Goal: Navigation & Orientation: Find specific page/section

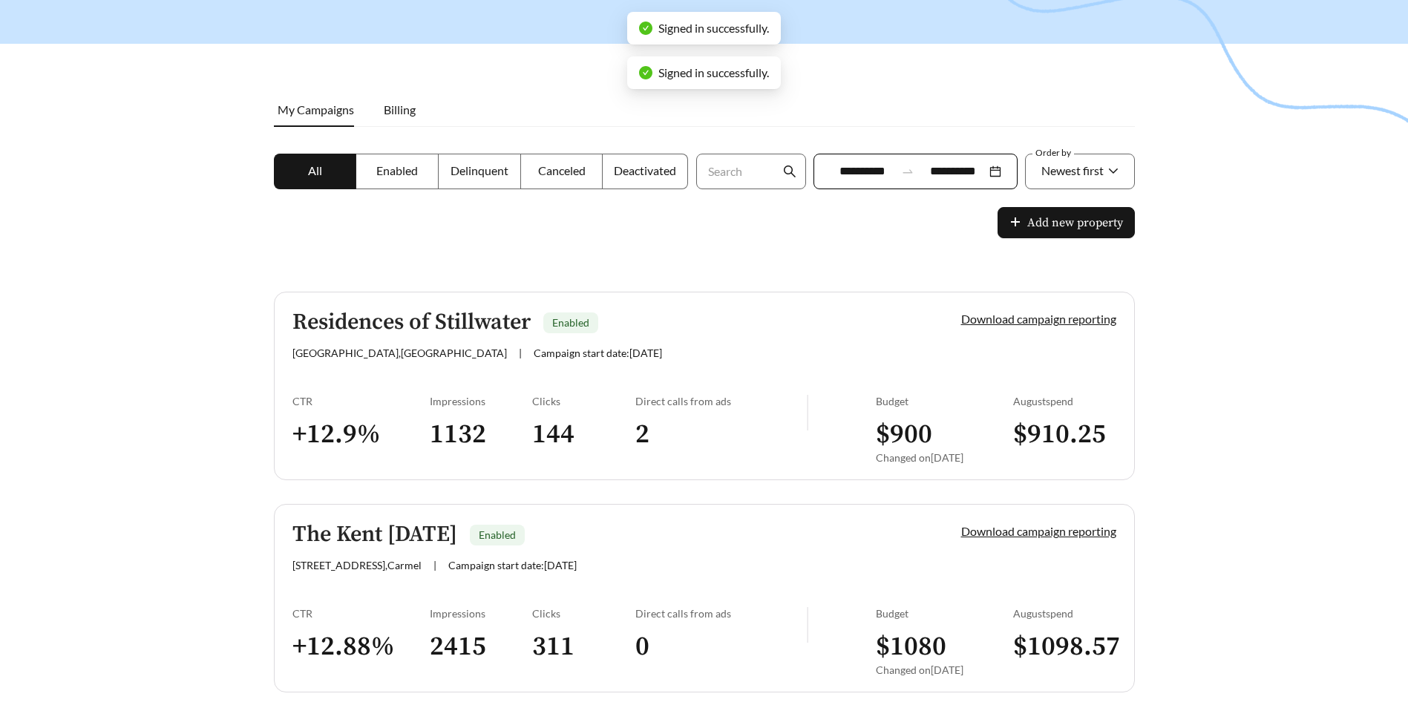
scroll to position [200, 0]
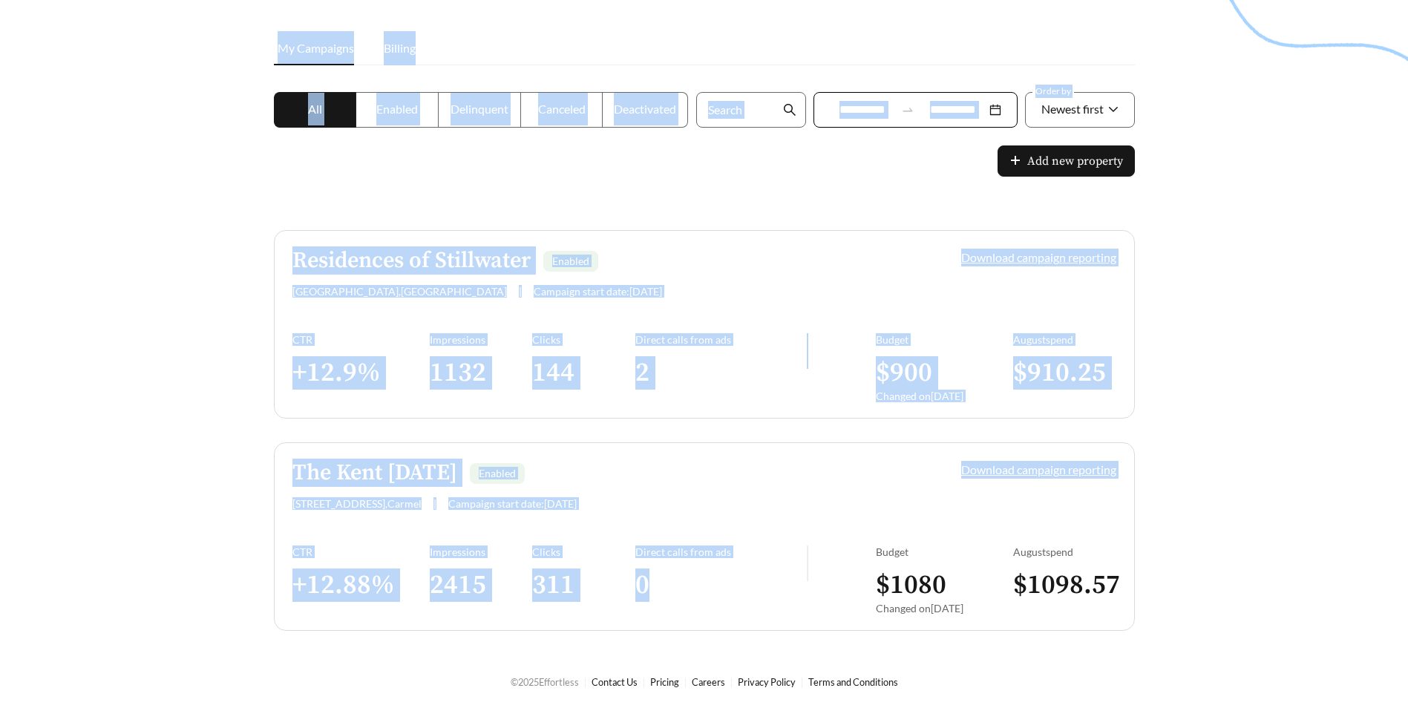
drag, startPoint x: 111, startPoint y: 270, endPoint x: 714, endPoint y: 626, distance: 701.0
click at [714, 626] on main "**********" at bounding box center [704, 251] width 1408 height 807
click at [1243, 549] on div at bounding box center [704, 202] width 1408 height 708
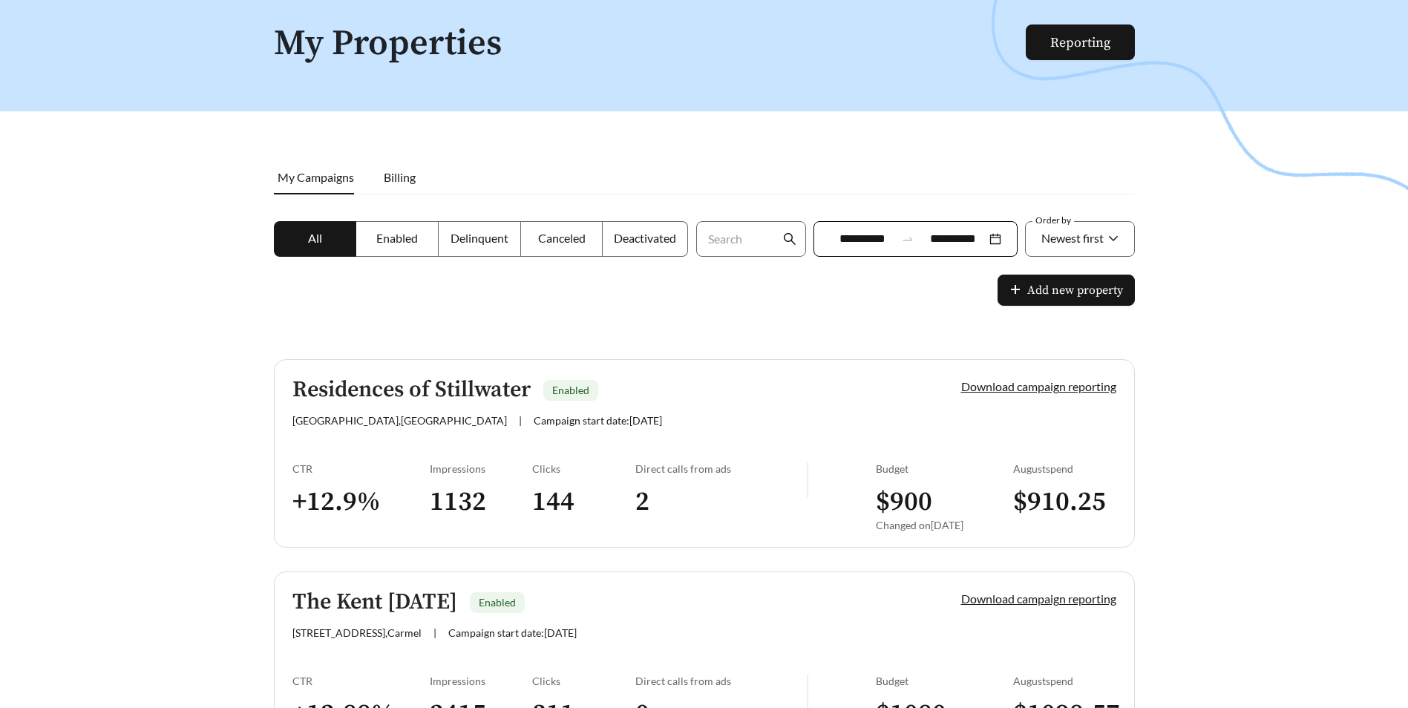
scroll to position [0, 0]
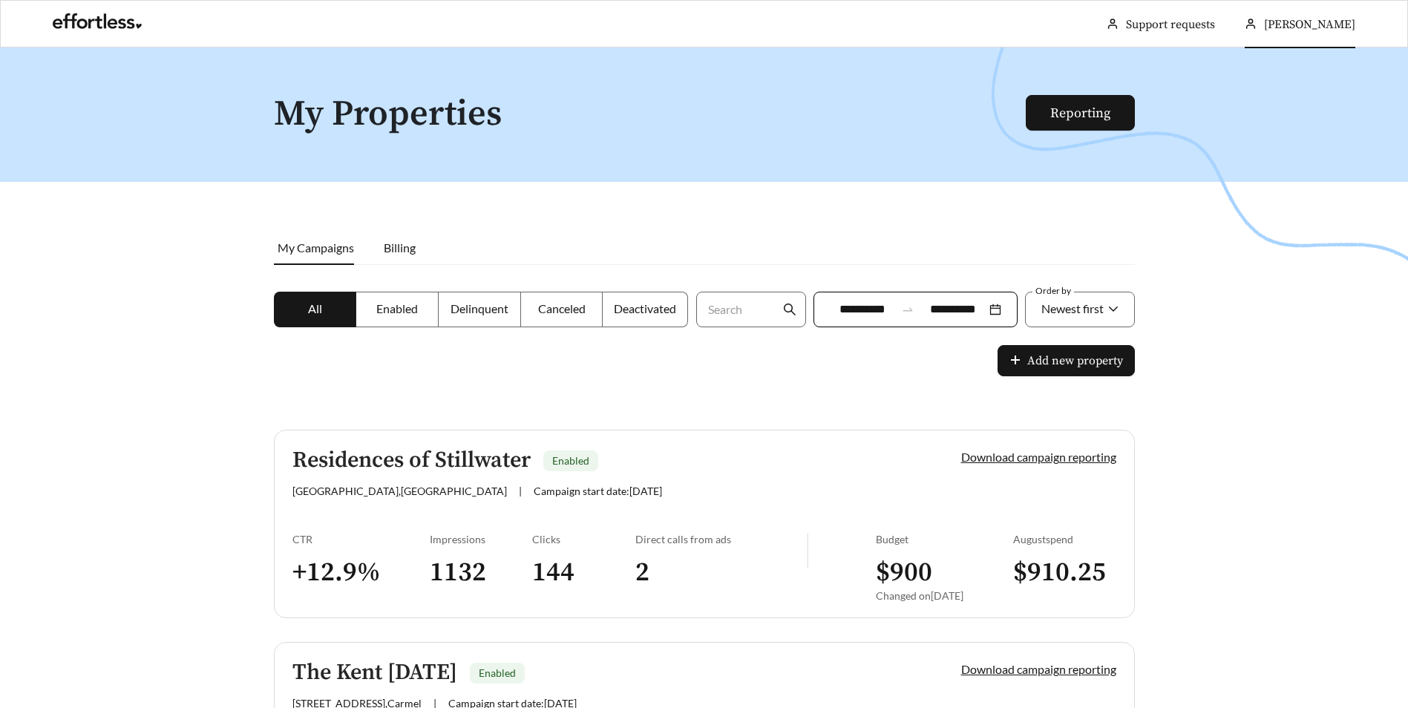
click at [1322, 27] on span "[PERSON_NAME]" at bounding box center [1309, 24] width 91 height 15
click at [1342, 70] on link "Account settings" at bounding box center [1330, 71] width 86 height 14
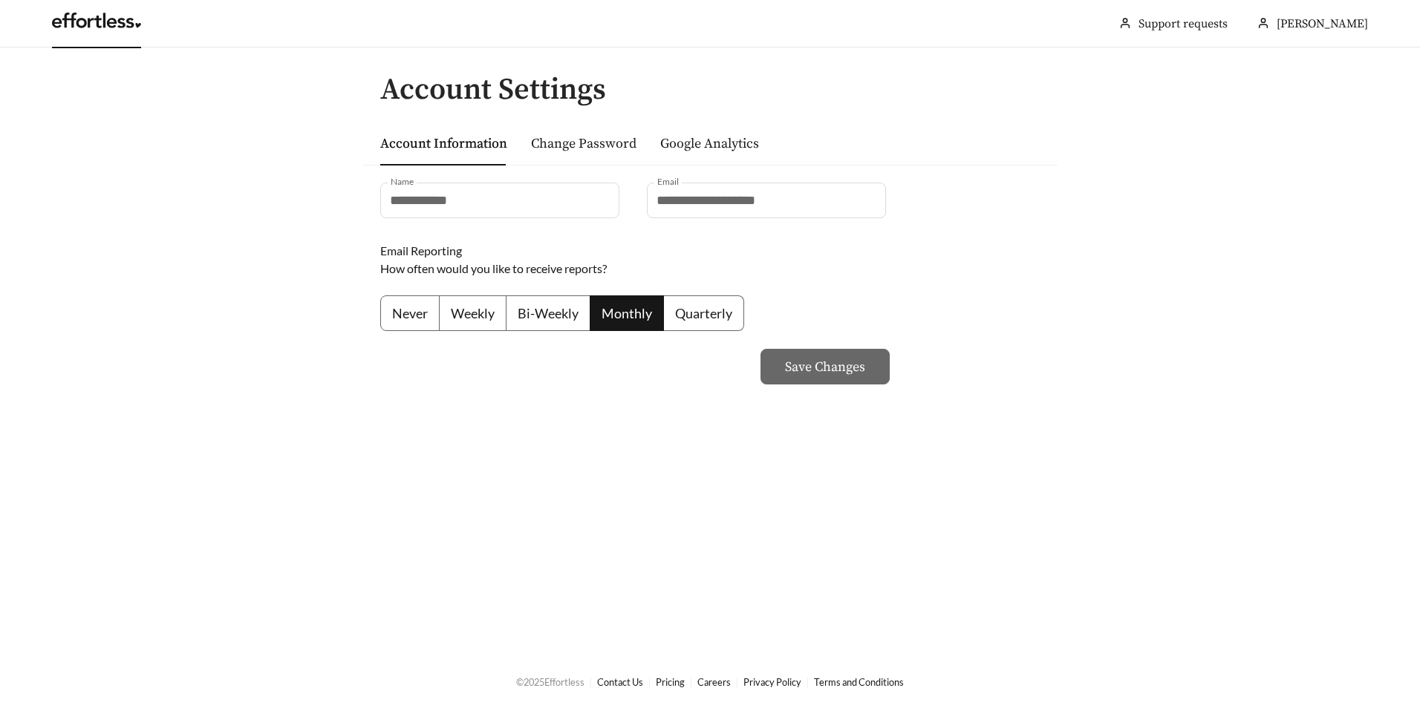
click at [140, 25] on link at bounding box center [96, 24] width 89 height 15
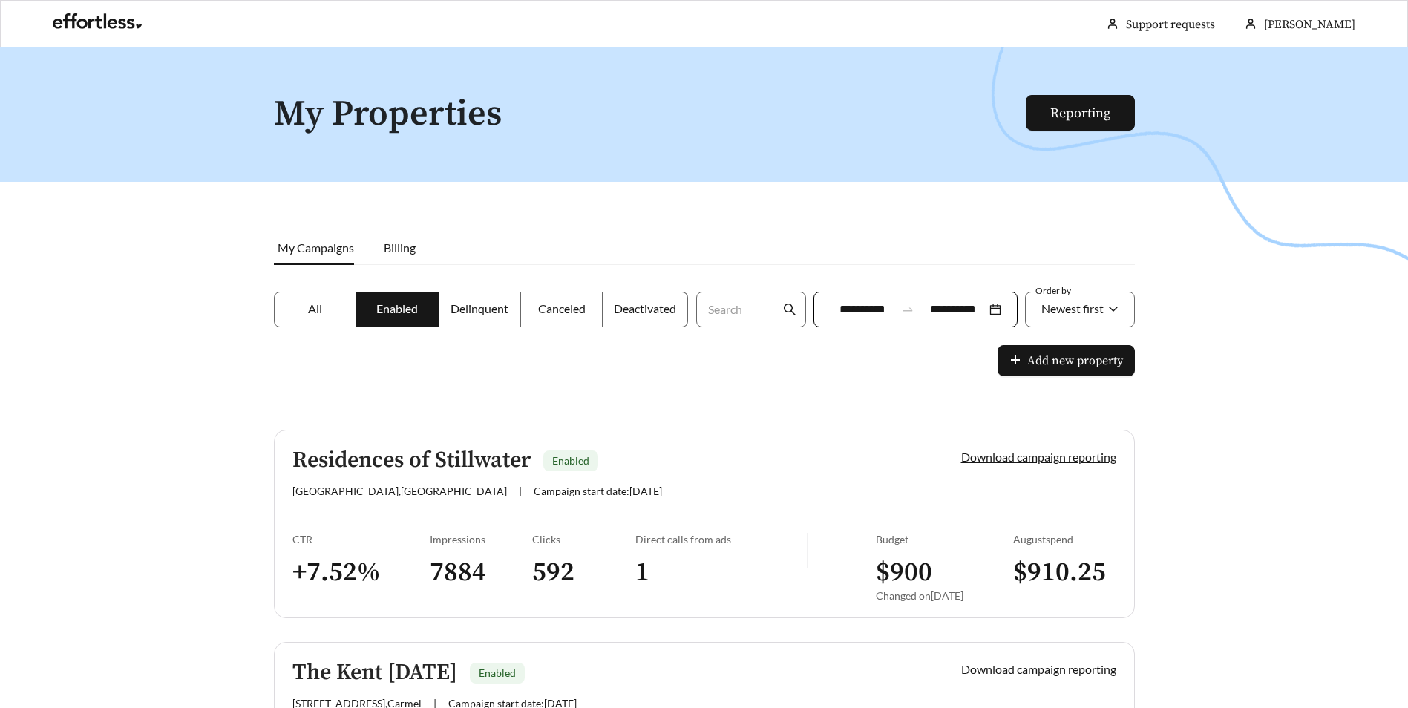
drag, startPoint x: 213, startPoint y: 114, endPoint x: 586, endPoint y: 147, distance: 374.2
click at [586, 147] on div at bounding box center [704, 402] width 1408 height 708
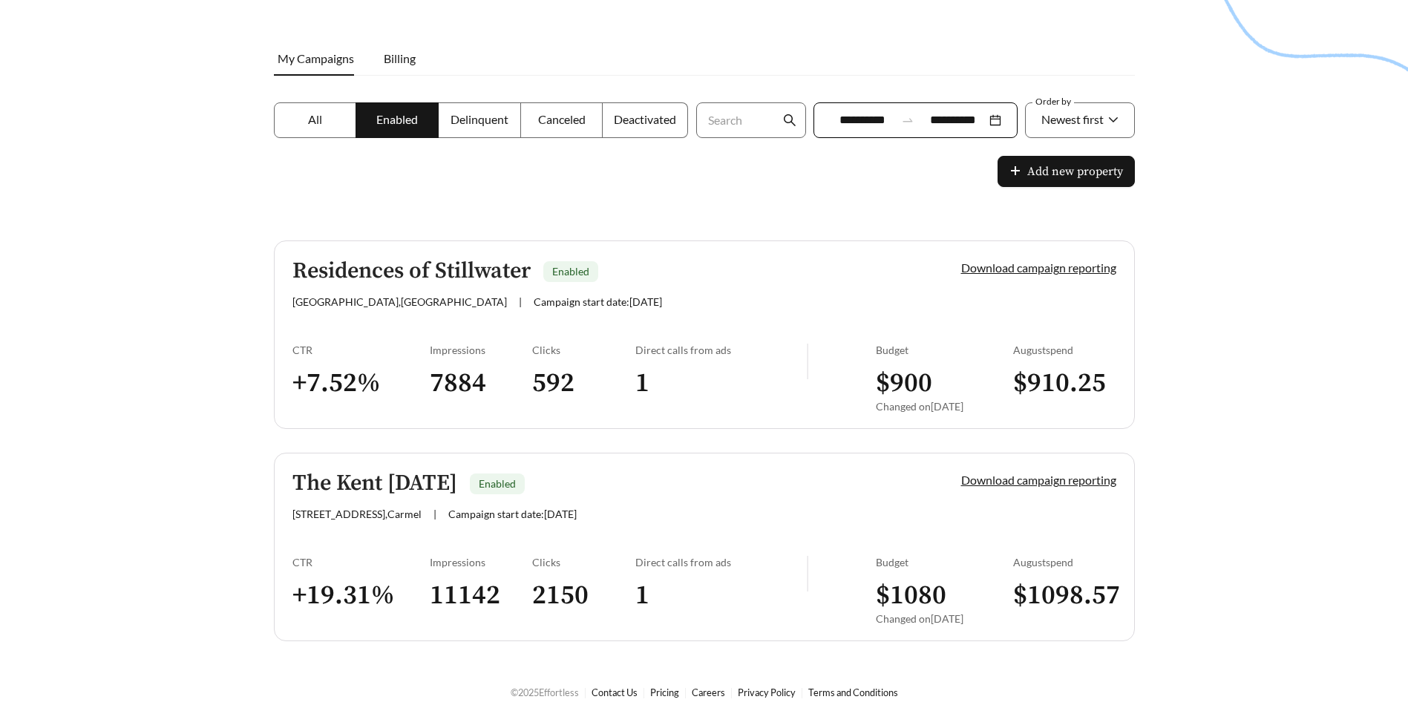
scroll to position [200, 0]
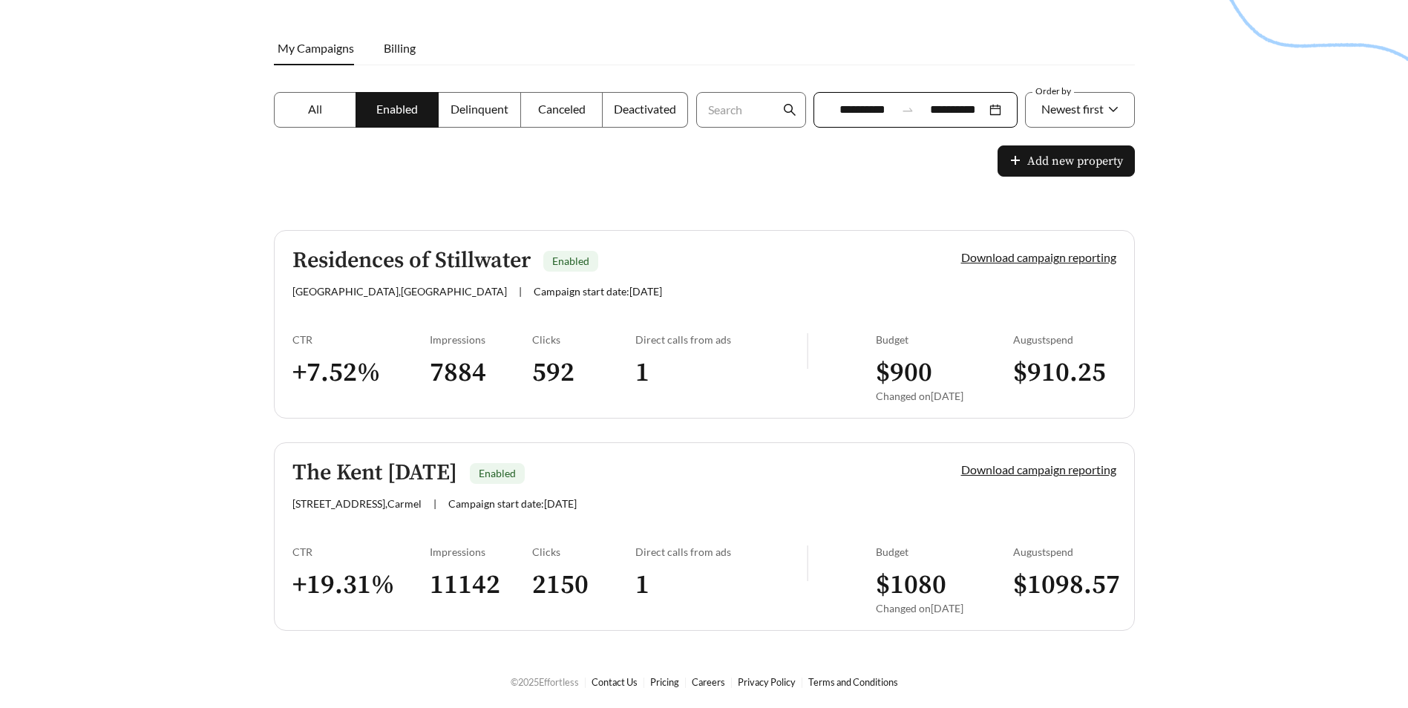
click at [450, 470] on h5 "The Kent [DATE]" at bounding box center [375, 473] width 165 height 25
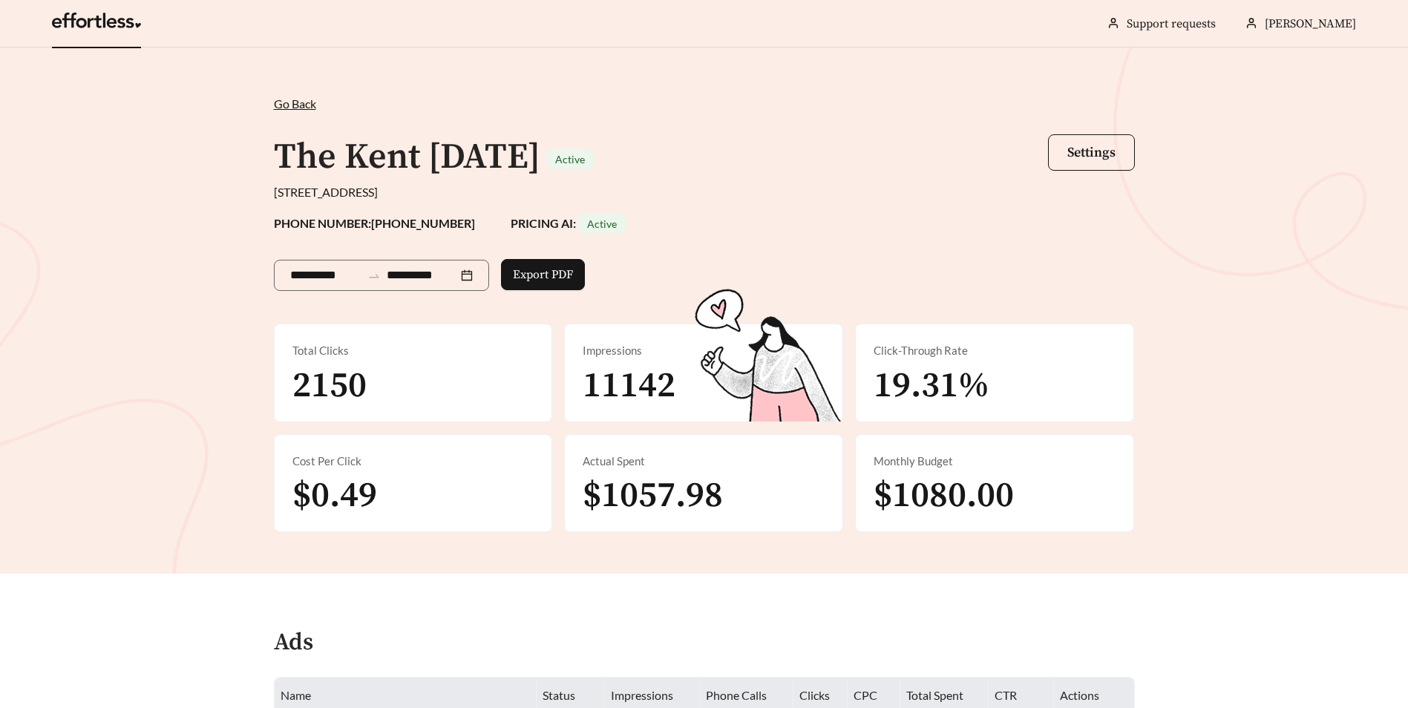
click at [111, 22] on link at bounding box center [96, 24] width 89 height 15
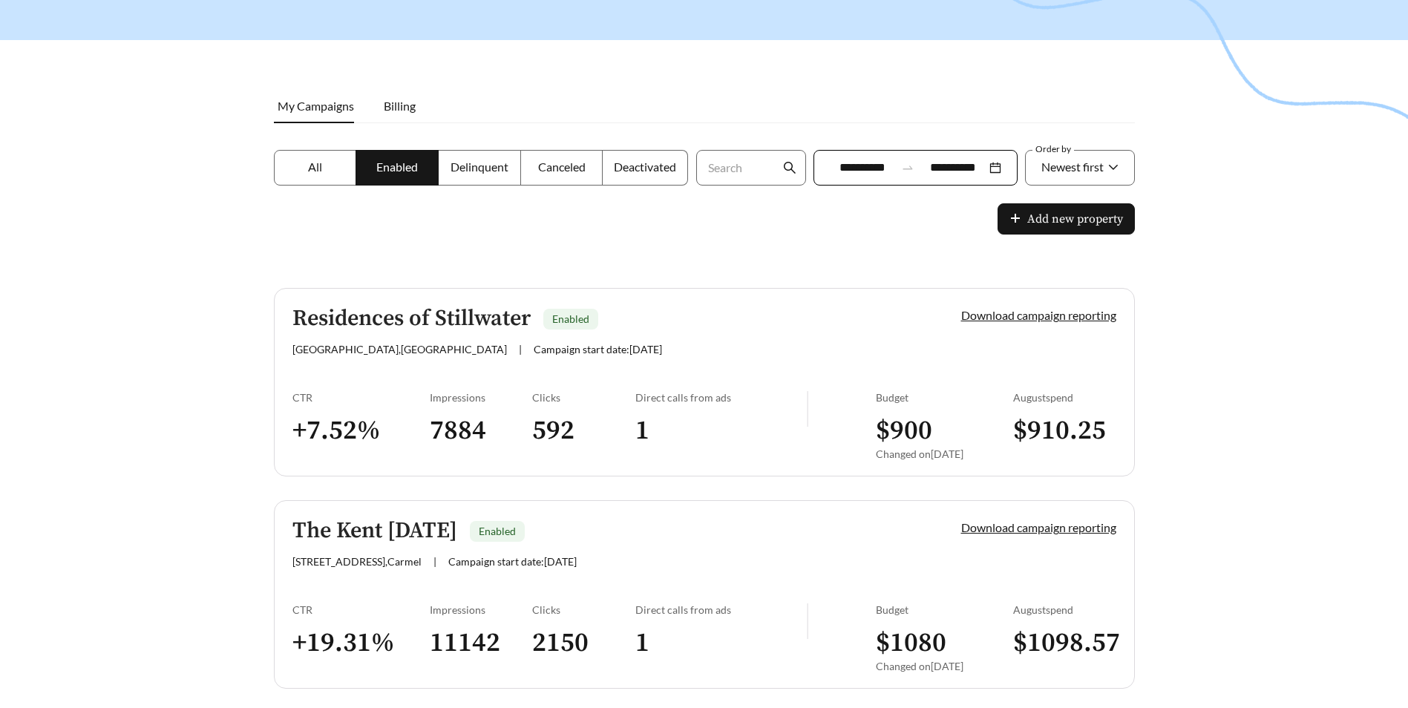
scroll to position [148, 0]
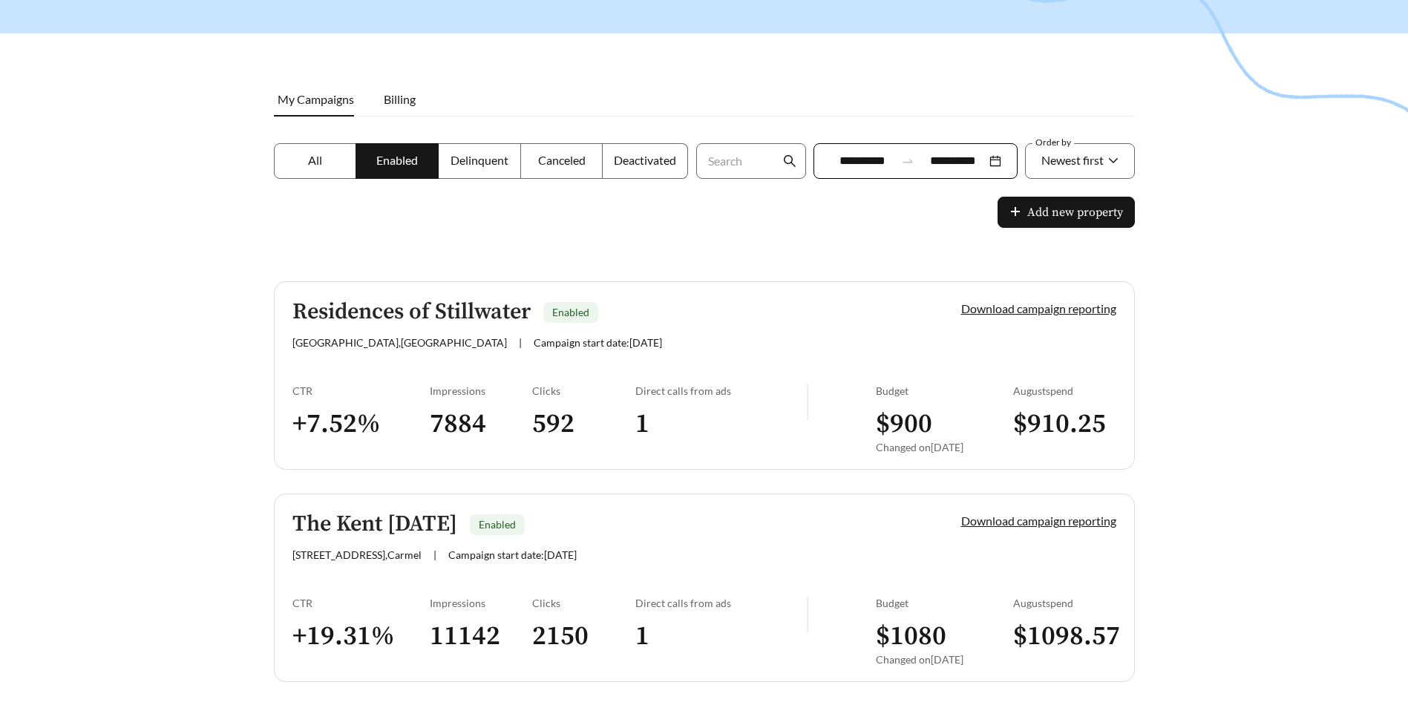
click at [471, 301] on h5 "Residences of Stillwater" at bounding box center [412, 312] width 238 height 25
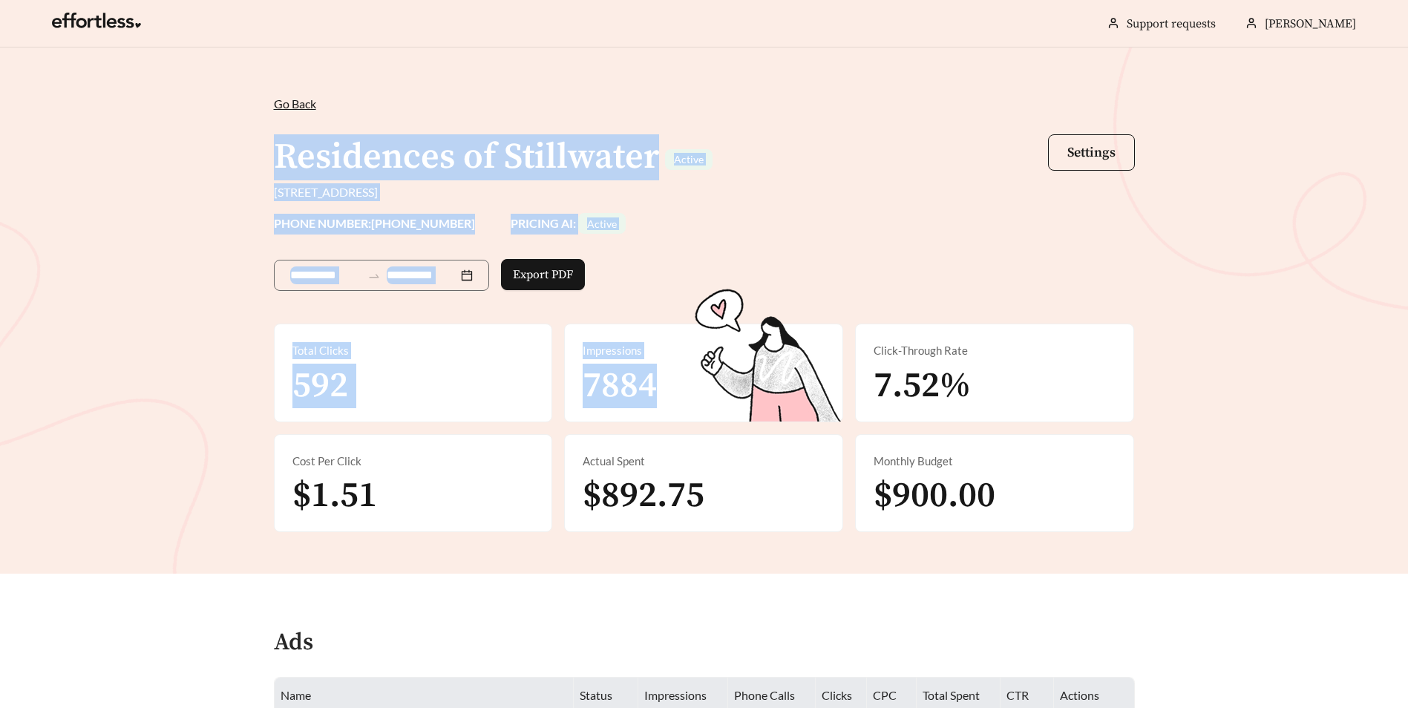
drag, startPoint x: 258, startPoint y: 160, endPoint x: 673, endPoint y: 385, distance: 471.7
click at [673, 385] on div "**********" at bounding box center [704, 311] width 1408 height 526
drag, startPoint x: 673, startPoint y: 385, endPoint x: 136, endPoint y: 301, distance: 543.9
click at [136, 301] on div "**********" at bounding box center [704, 311] width 1408 height 526
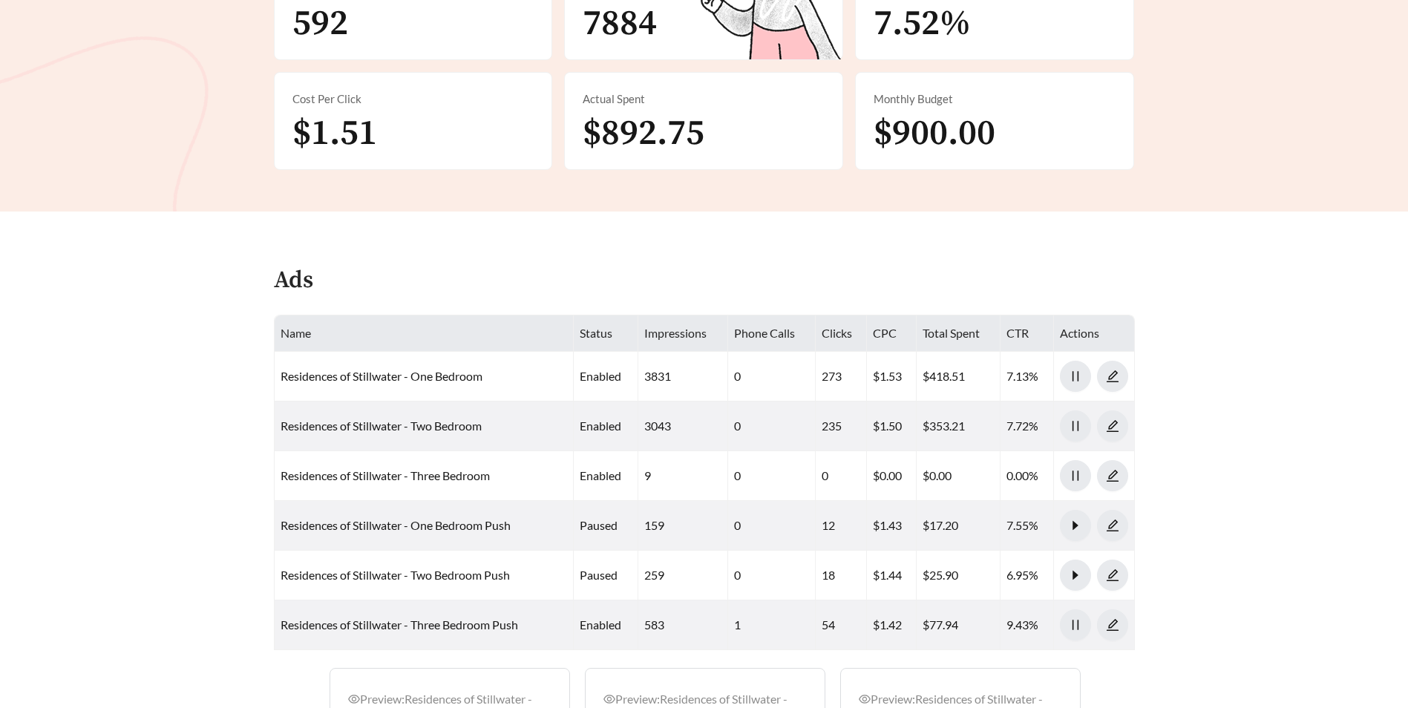
scroll to position [445, 0]
